Goal: Communication & Community: Answer question/provide support

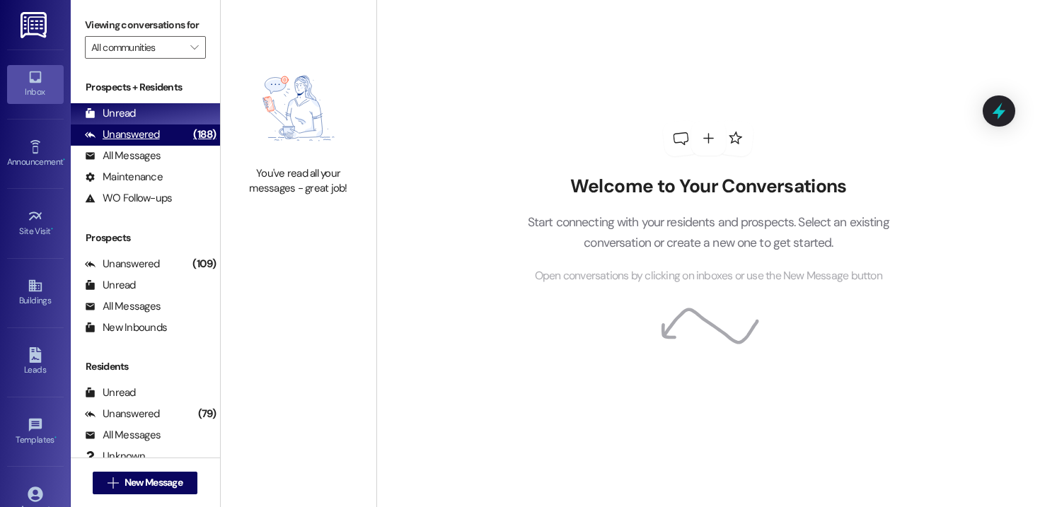
click at [147, 142] on div "Unanswered" at bounding box center [122, 134] width 75 height 15
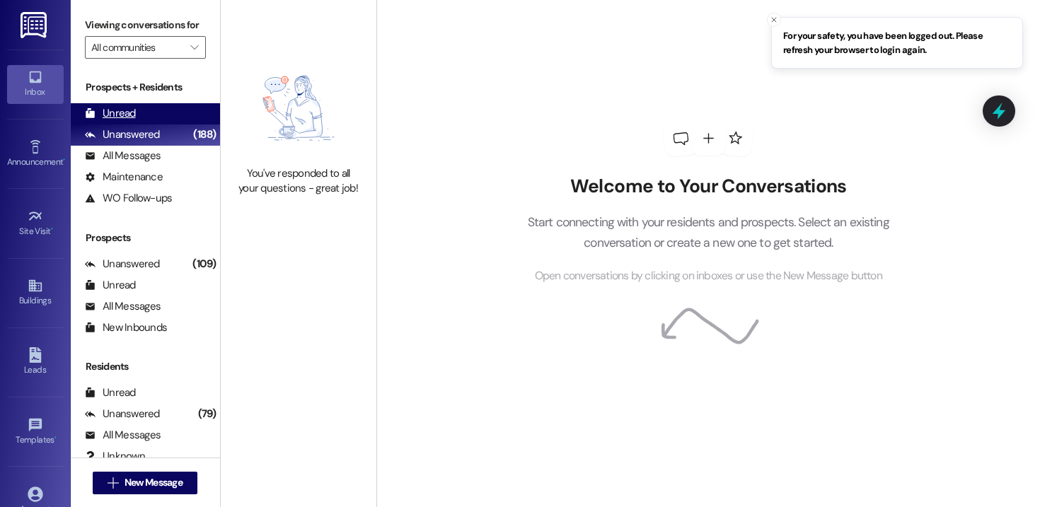
click at [136, 125] on div "Unread (0)" at bounding box center [145, 113] width 149 height 21
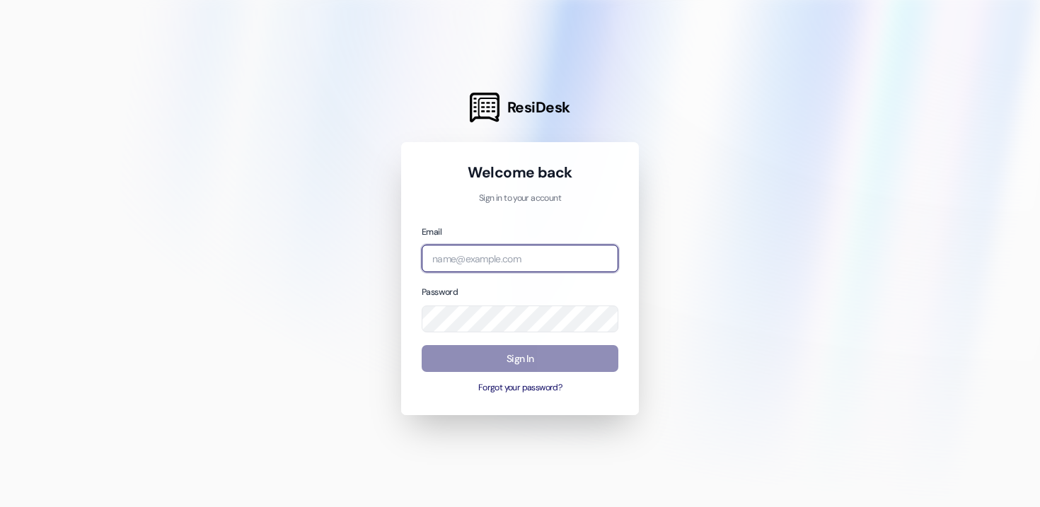
type input "[PERSON_NAME][EMAIL_ADDRESS][DOMAIN_NAME]"
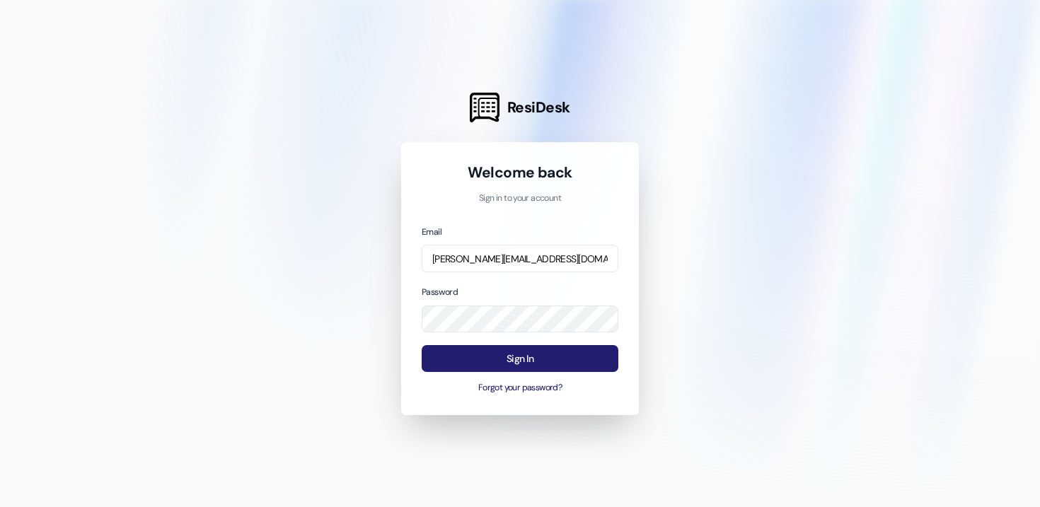
click at [516, 364] on button "Sign In" at bounding box center [520, 359] width 197 height 28
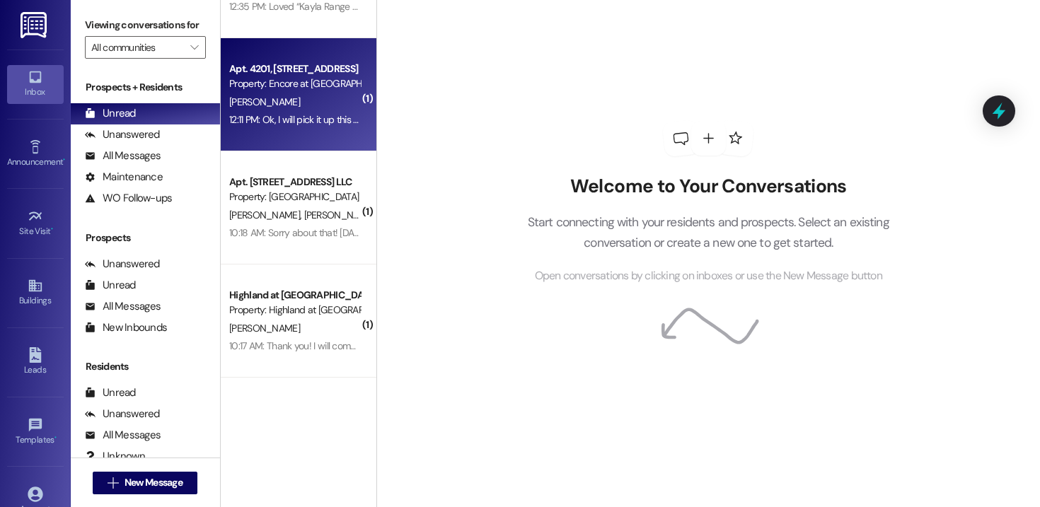
scroll to position [190, 0]
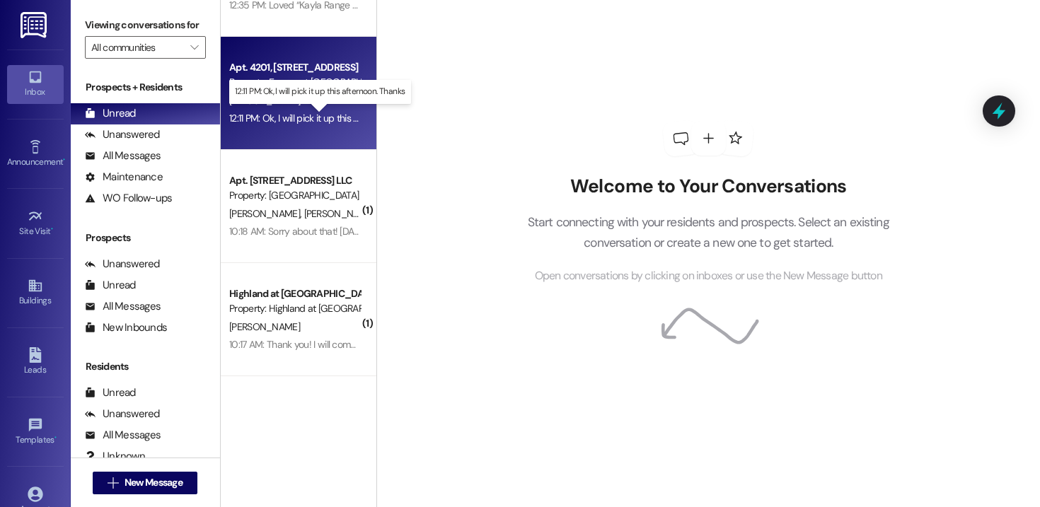
click at [304, 115] on div "12:11 PM: Ok, I will pick it up this afternoon. Thanks 12:11 PM: Ok, I will pic…" at bounding box center [327, 118] width 197 height 13
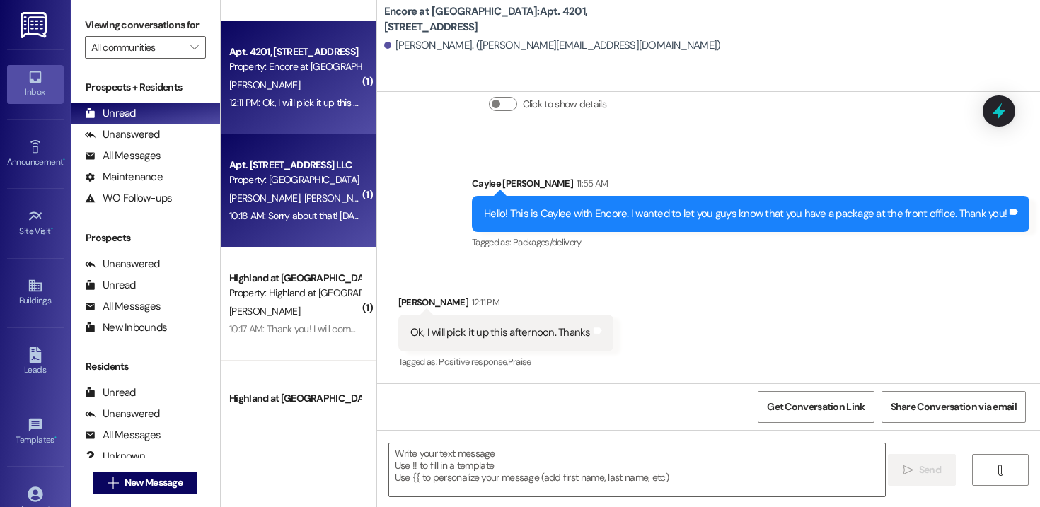
scroll to position [0, 0]
